Goal: Book appointment/travel/reservation

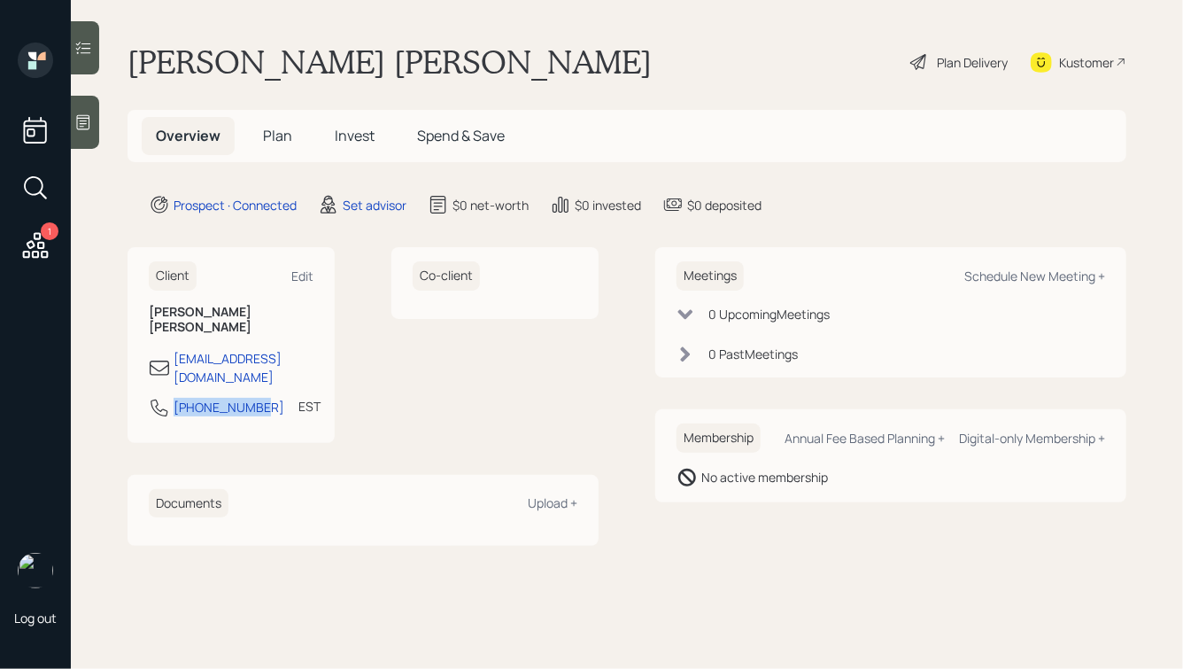
click at [146, 376] on div "Client Edit [PERSON_NAME] Mark [EMAIL_ADDRESS][DOMAIN_NAME] [PHONE_NUMBER] EST …" at bounding box center [231, 344] width 207 height 195
click at [1040, 284] on div "Meetings Schedule New Meeting +" at bounding box center [890, 275] width 429 height 29
click at [1023, 275] on div "Schedule New Meeting +" at bounding box center [1034, 275] width 141 height 17
select select "round-[PERSON_NAME]"
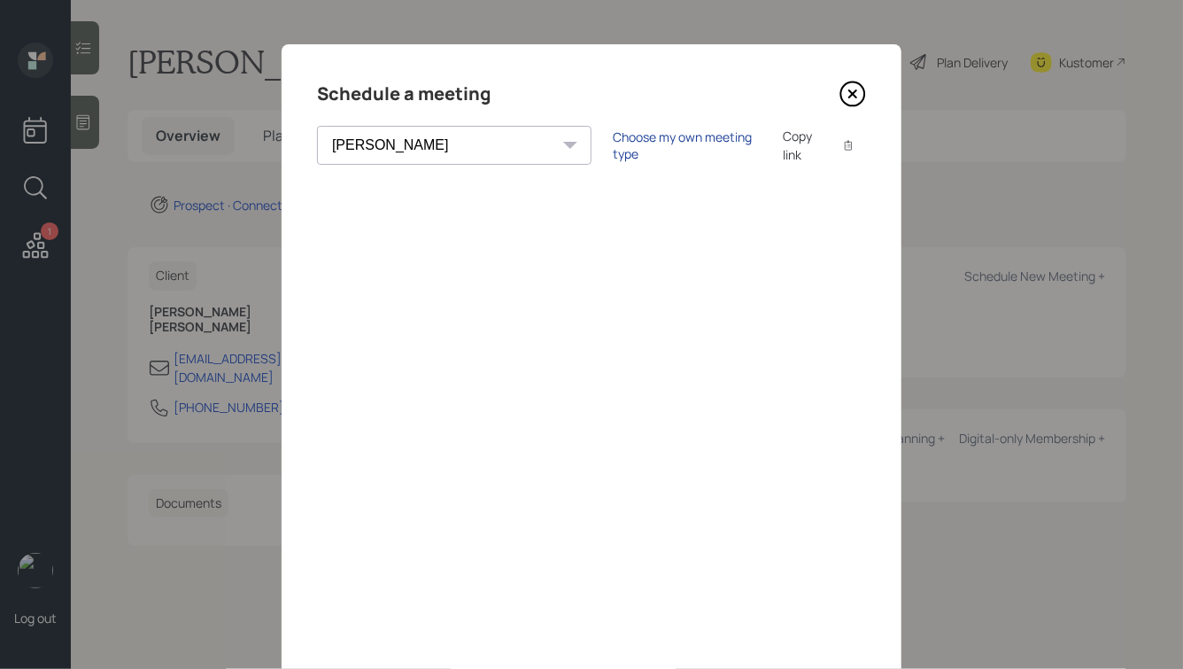
click at [613, 142] on div "Choose my own meeting type" at bounding box center [687, 145] width 149 height 34
